Goal: Task Accomplishment & Management: Use online tool/utility

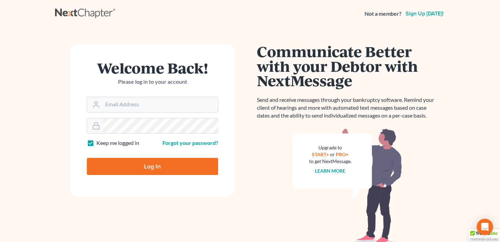
type input "meghan@earlandedwards.com"
click at [144, 166] on input "Log In" at bounding box center [152, 166] width 131 height 17
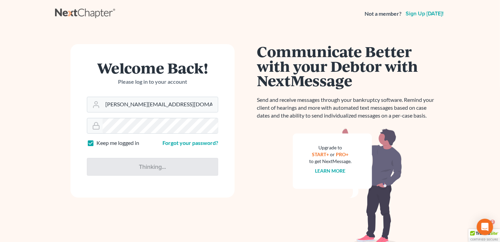
type input "Thinking..."
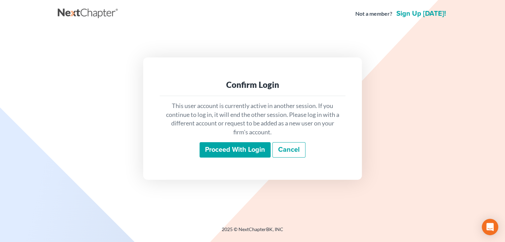
click at [236, 155] on input "Proceed with login" at bounding box center [235, 150] width 71 height 16
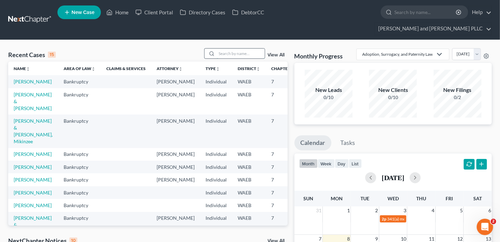
click at [241, 49] on input "search" at bounding box center [241, 54] width 48 height 10
type input "sandman"
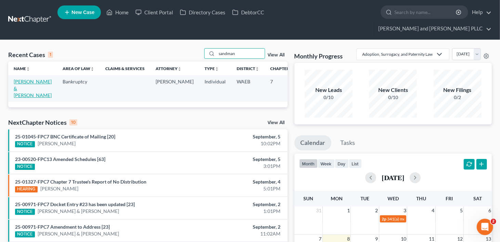
drag, startPoint x: 18, startPoint y: 83, endPoint x: 24, endPoint y: 83, distance: 5.8
click at [18, 83] on link "[PERSON_NAME] & [PERSON_NAME]" at bounding box center [33, 88] width 38 height 19
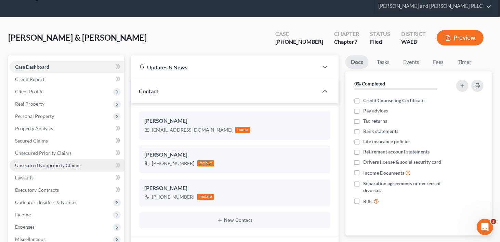
scroll to position [34, 0]
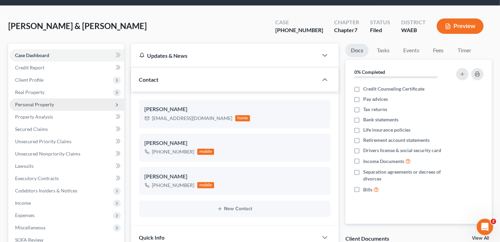
click at [40, 102] on span "Personal Property" at bounding box center [34, 105] width 39 height 6
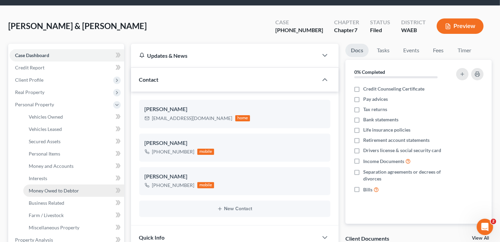
drag, startPoint x: 37, startPoint y: 181, endPoint x: 42, endPoint y: 181, distance: 5.5
click at [37, 185] on link "Money Owed to Debtor" at bounding box center [73, 191] width 101 height 12
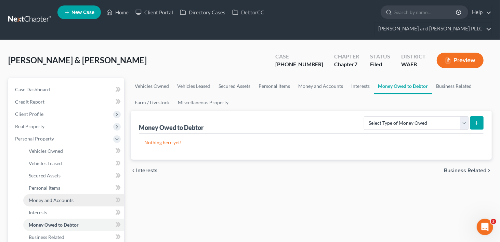
click at [50, 197] on span "Money and Accounts" at bounding box center [51, 200] width 45 height 6
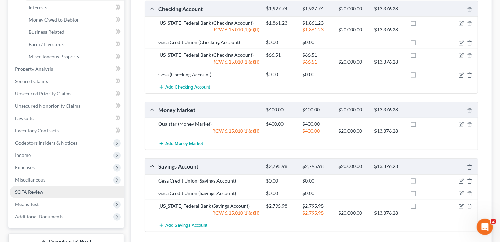
scroll to position [171, 0]
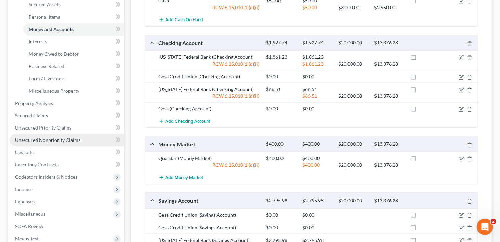
drag, startPoint x: 45, startPoint y: 129, endPoint x: 44, endPoint y: 132, distance: 3.6
click at [45, 137] on span "Unsecured Nonpriority Claims" at bounding box center [47, 140] width 65 height 6
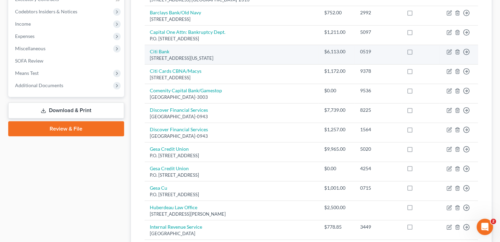
scroll to position [239, 0]
